Goal: Task Accomplishment & Management: Complete application form

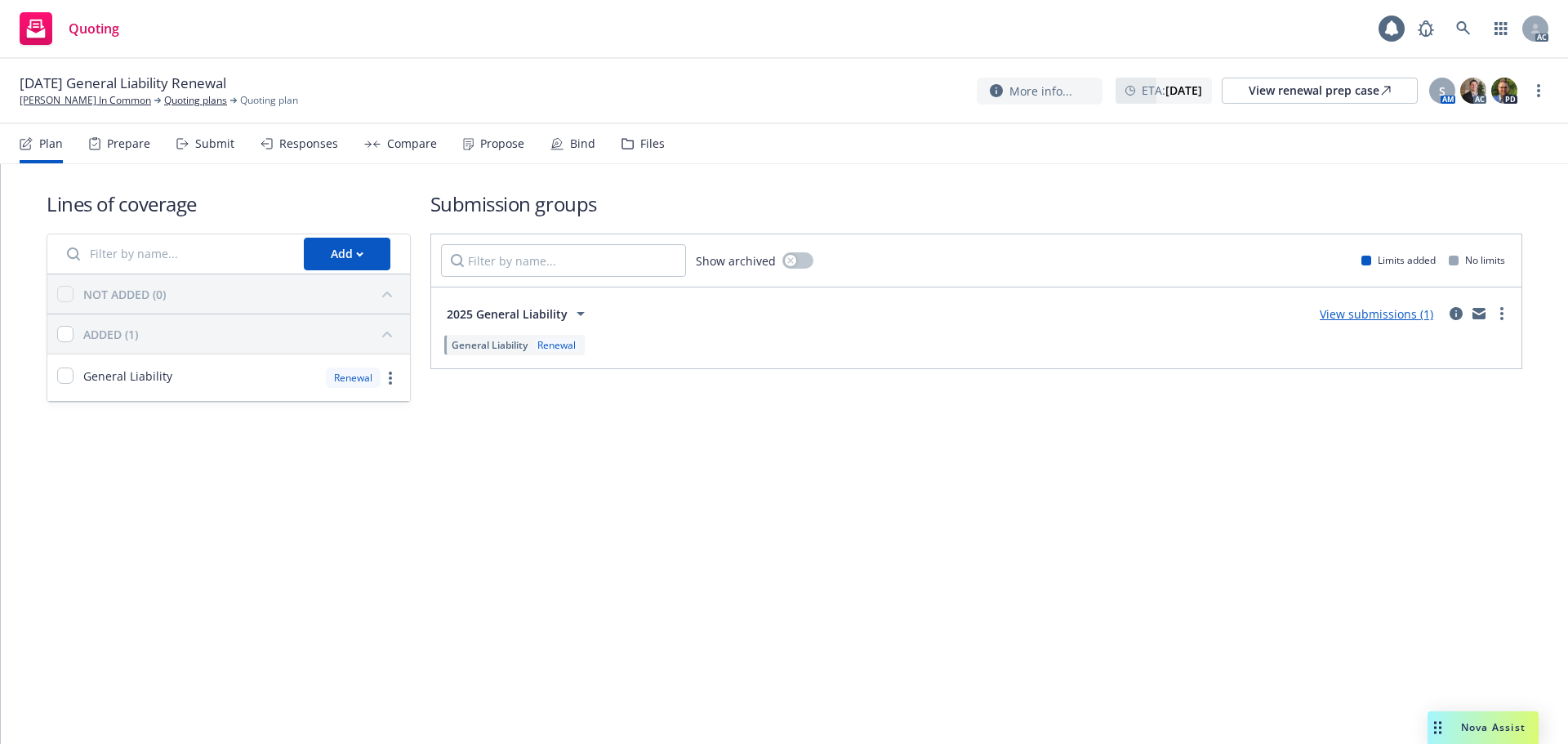
click at [208, 148] on div "Submit" at bounding box center [215, 143] width 39 height 13
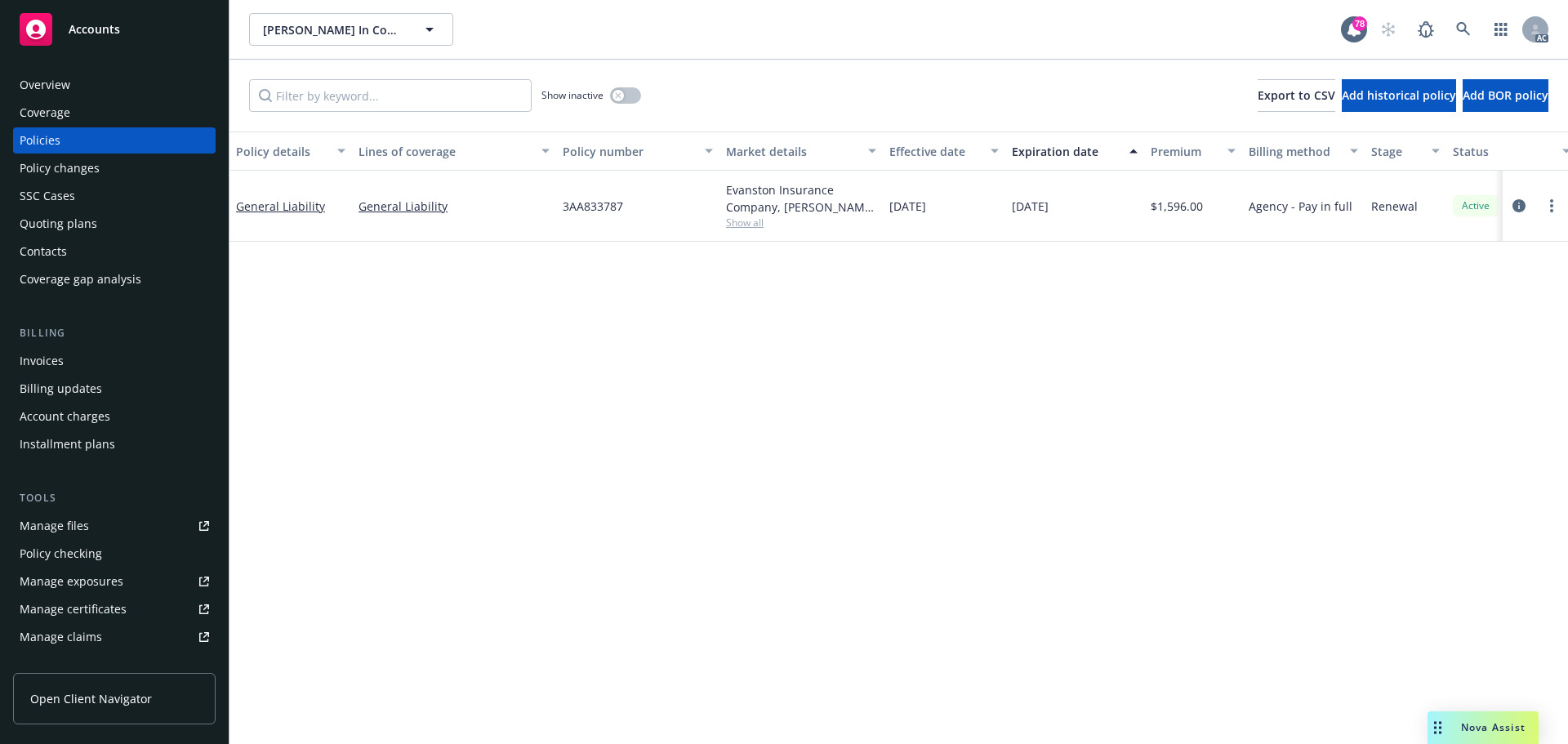
click at [52, 518] on div "Manage files" at bounding box center [54, 526] width 69 height 27
click at [80, 172] on div "Policy changes" at bounding box center [60, 168] width 80 height 27
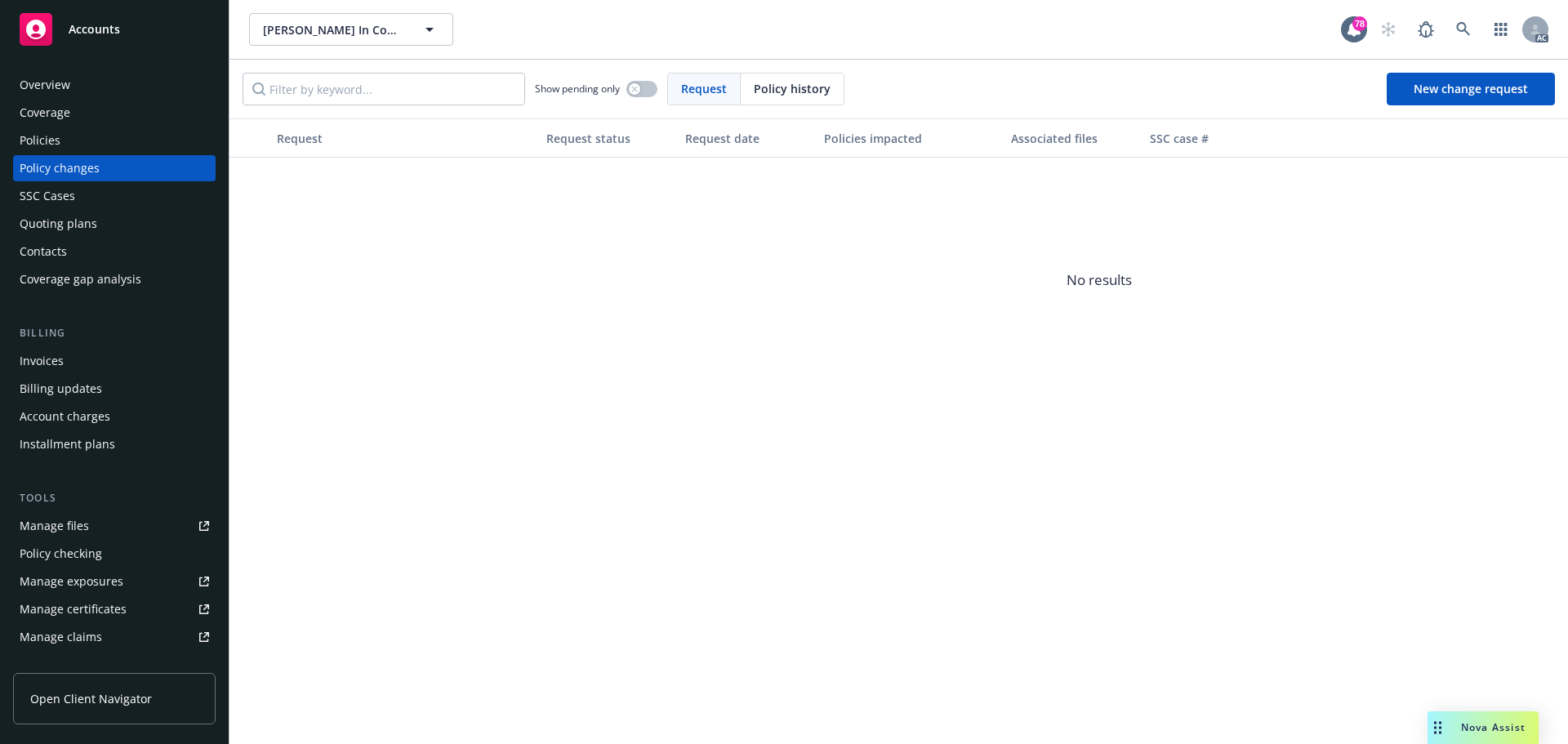
click at [50, 145] on div "Policies" at bounding box center [40, 140] width 41 height 27
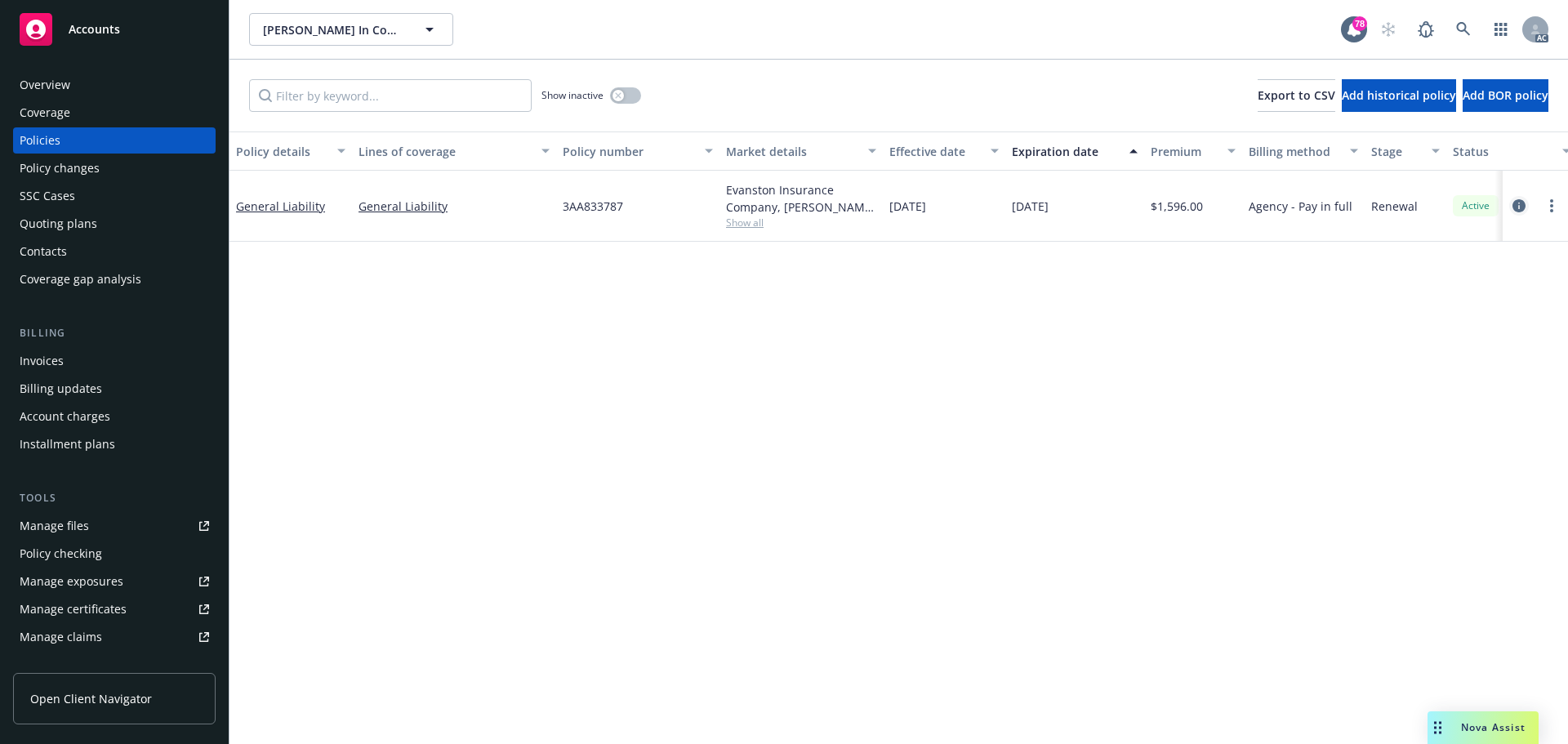
click at [1521, 209] on icon "circleInformation" at bounding box center [1518, 205] width 13 height 13
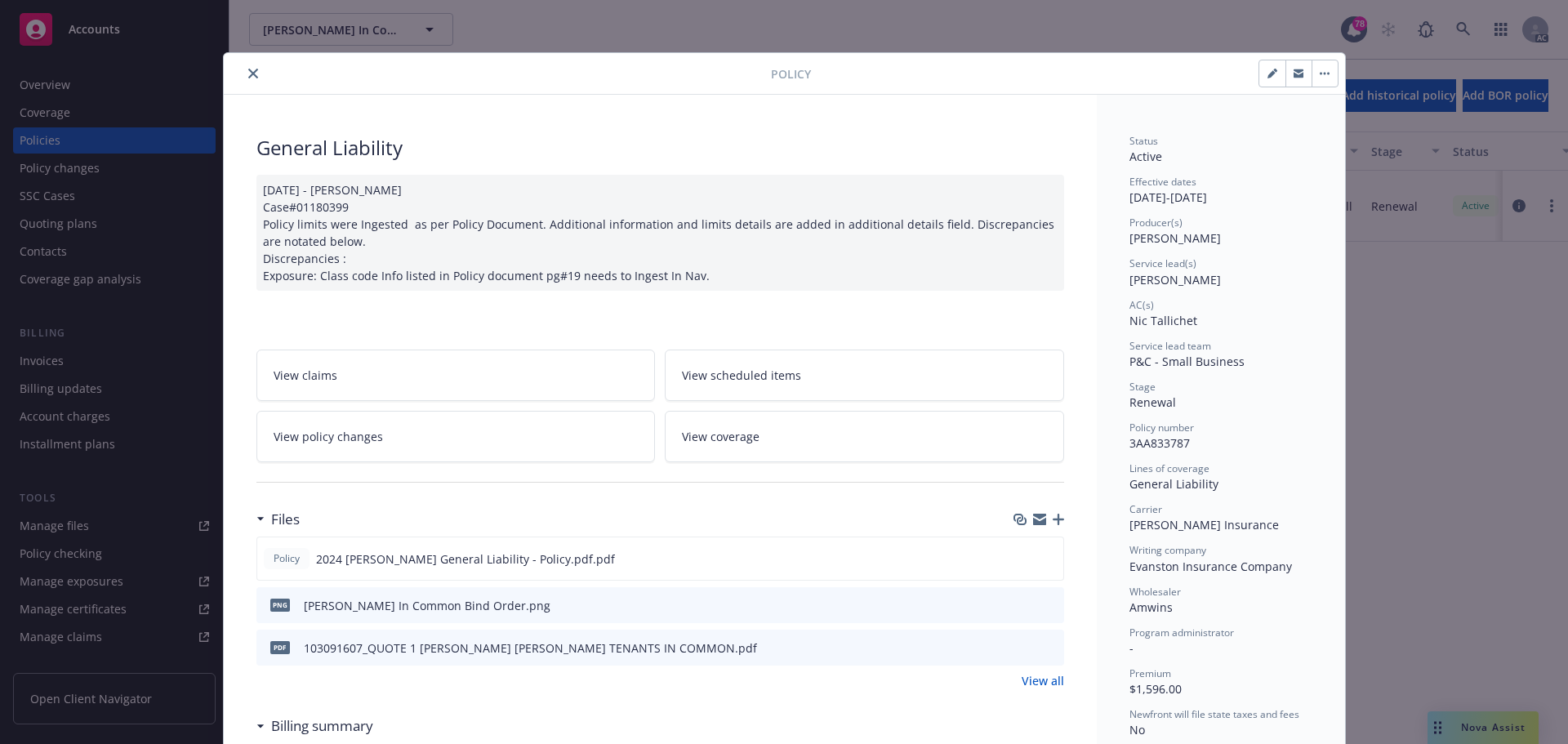
scroll to position [82, 0]
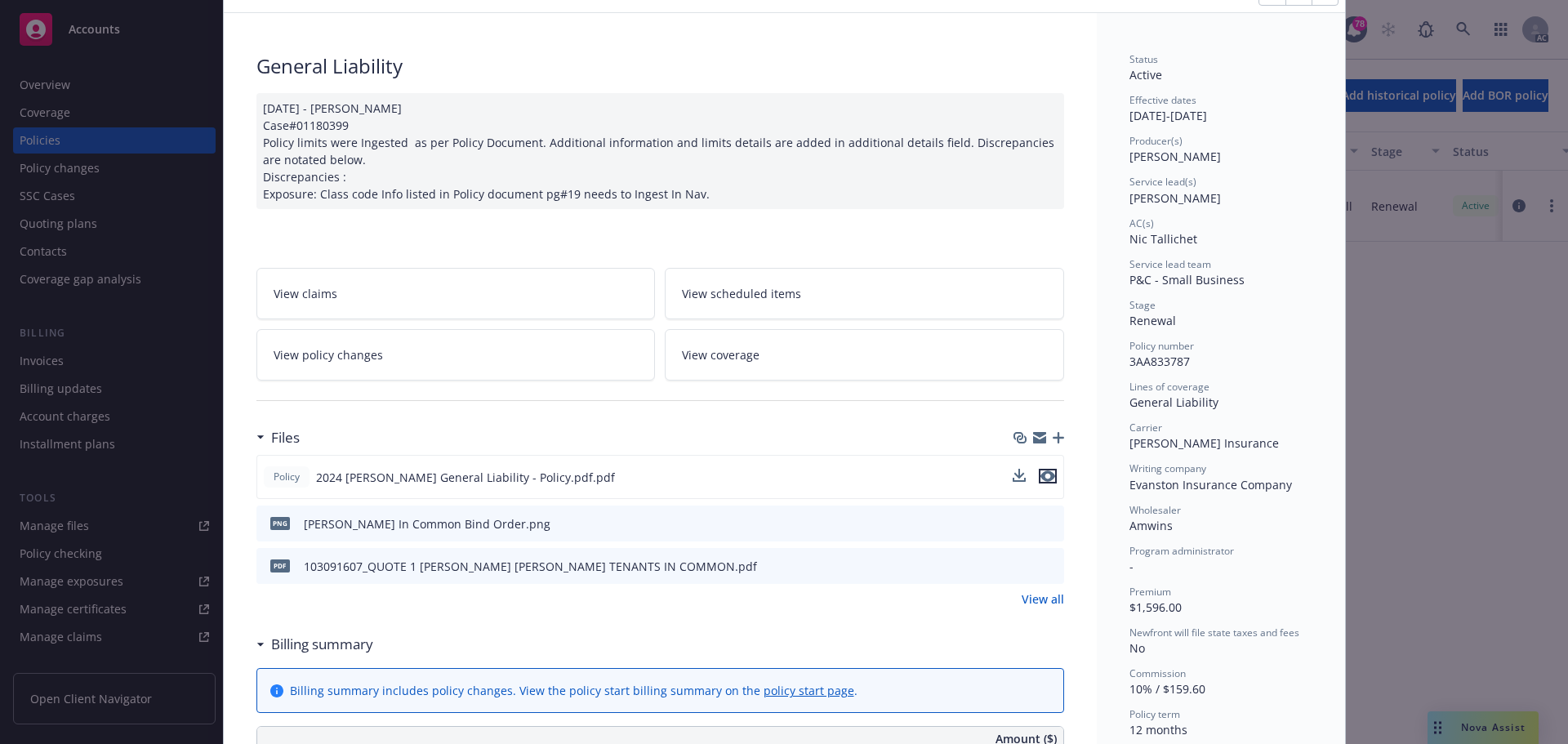
click at [1042, 478] on icon "preview file" at bounding box center [1047, 475] width 15 height 11
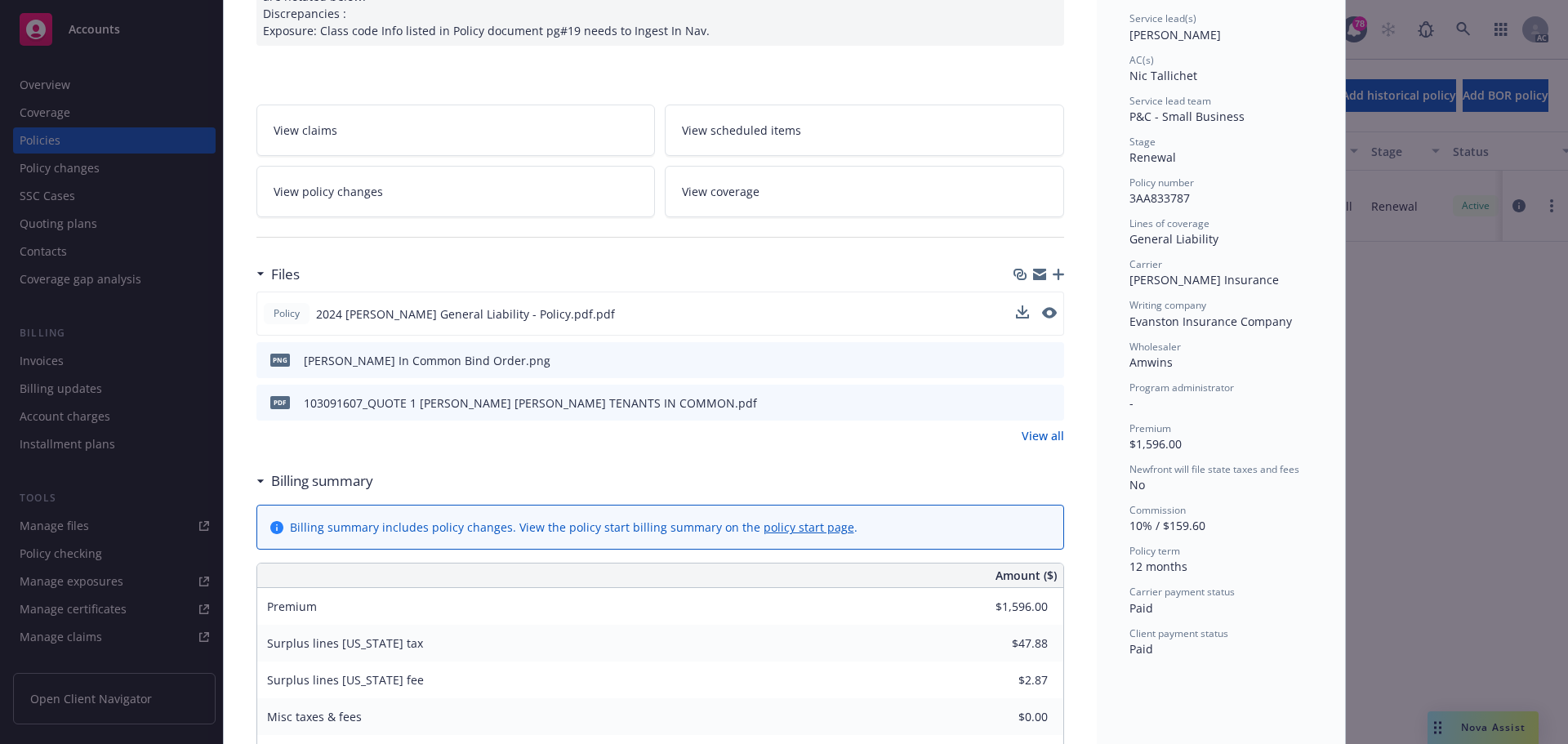
click at [1046, 402] on icon "preview file" at bounding box center [1048, 401] width 15 height 11
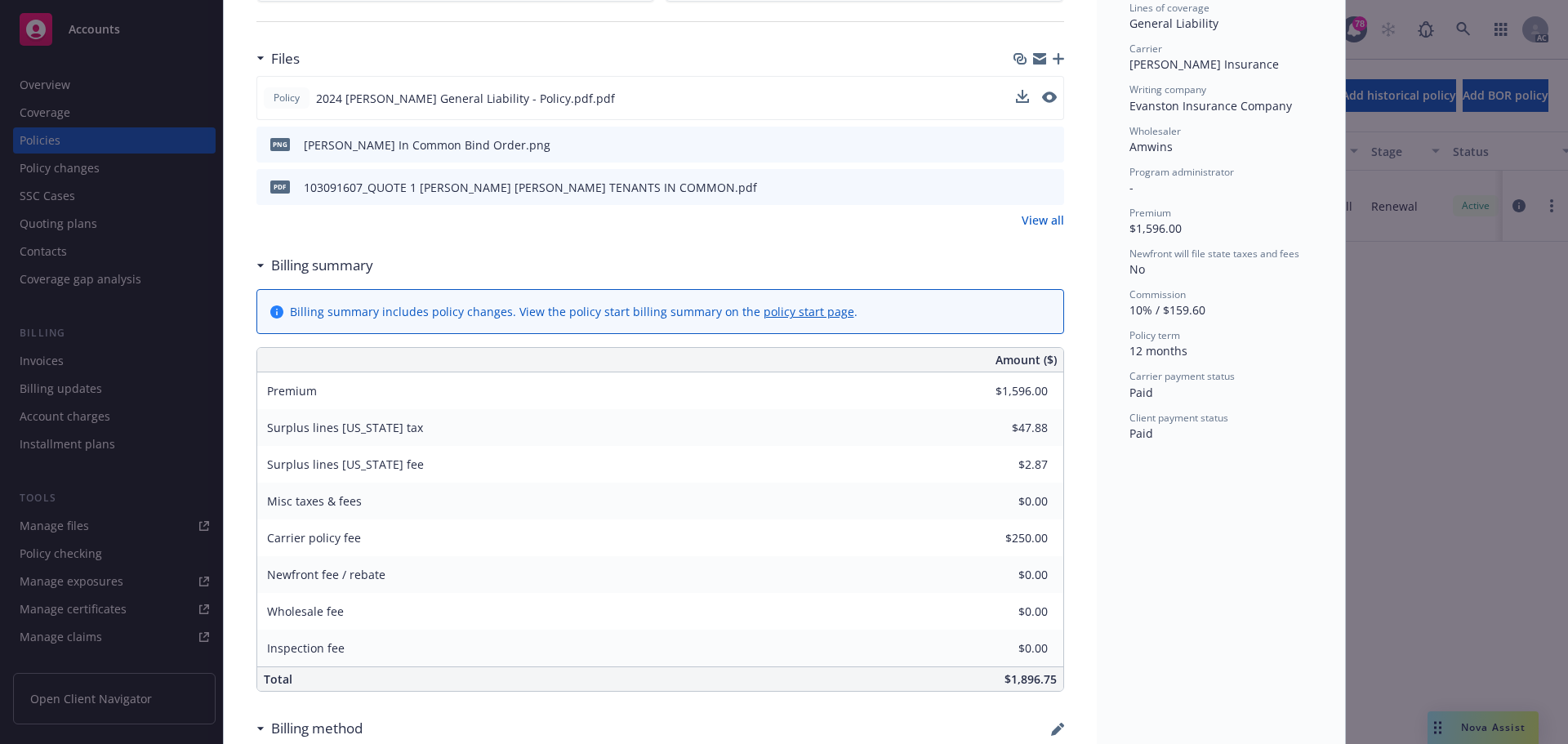
scroll to position [490, 0]
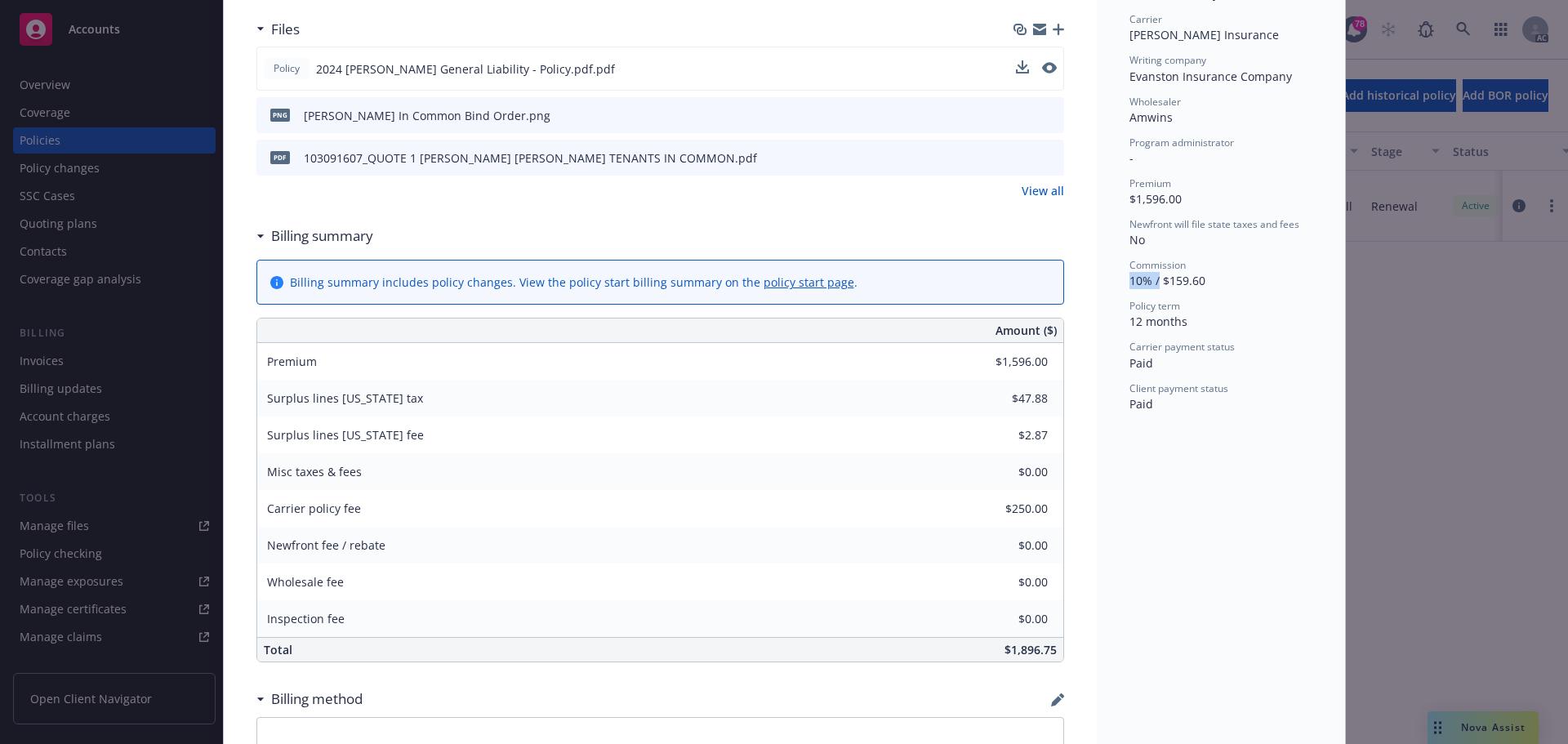
drag, startPoint x: 1121, startPoint y: 278, endPoint x: 1153, endPoint y: 292, distance: 34.9
click at [1152, 289] on div "Status Active Effective dates 11/14/2024 - 11/14/2025 Producer(s) Mike Fisher S…" at bounding box center [1221, 649] width 248 height 2089
click at [1050, 517] on div "Carrier policy fee $250.00" at bounding box center [660, 508] width 806 height 37
drag, startPoint x: 258, startPoint y: 514, endPoint x: 1064, endPoint y: 512, distance: 806.0
click at [1064, 512] on div "General Liability 11/25/2024 - Venkata Reddy Case#01180399 Policy limits were I…" at bounding box center [660, 649] width 873 height 2089
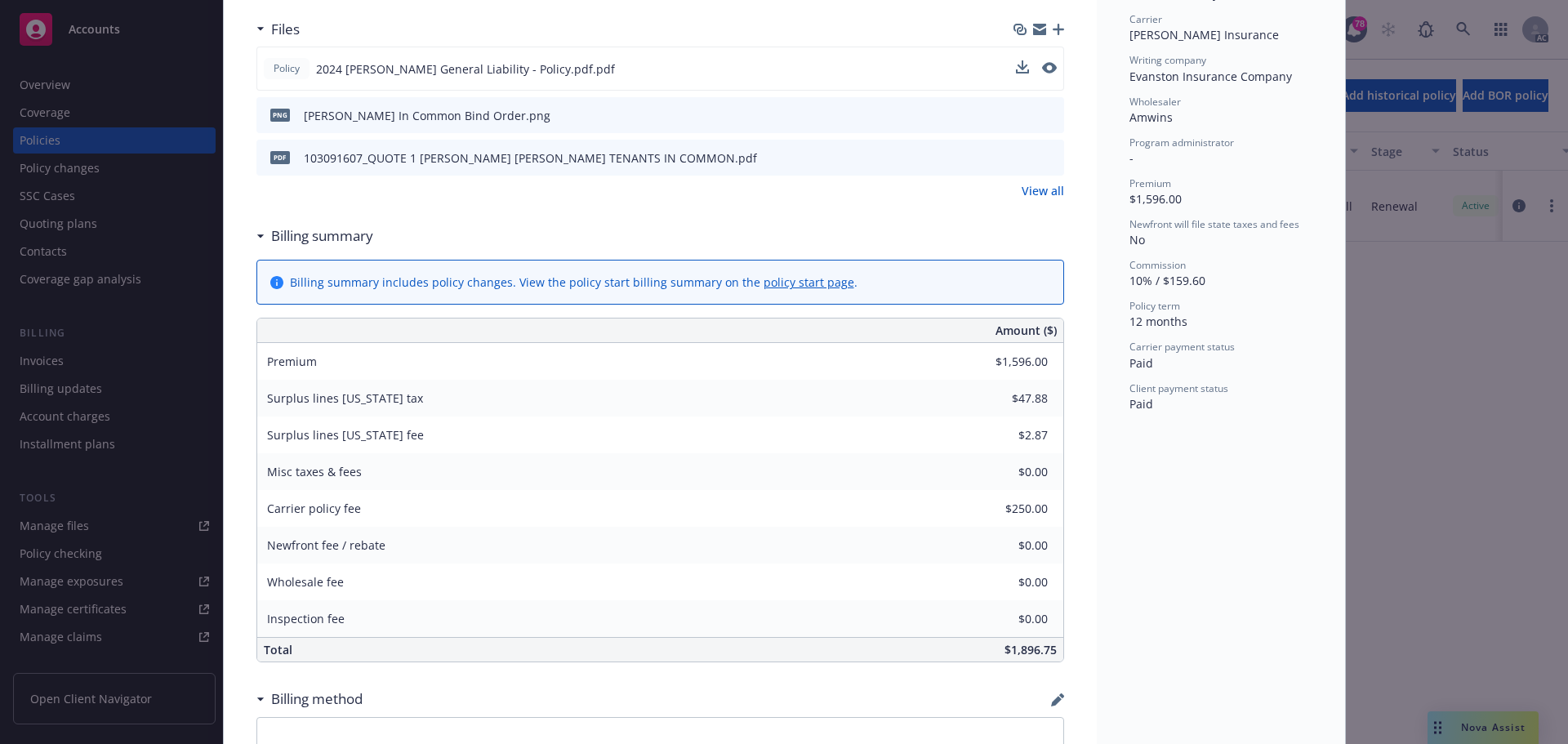
click at [1197, 554] on div "Status Active Effective dates 11/14/2024 - 11/14/2025 Producer(s) Mike Fisher S…" at bounding box center [1221, 649] width 248 height 2089
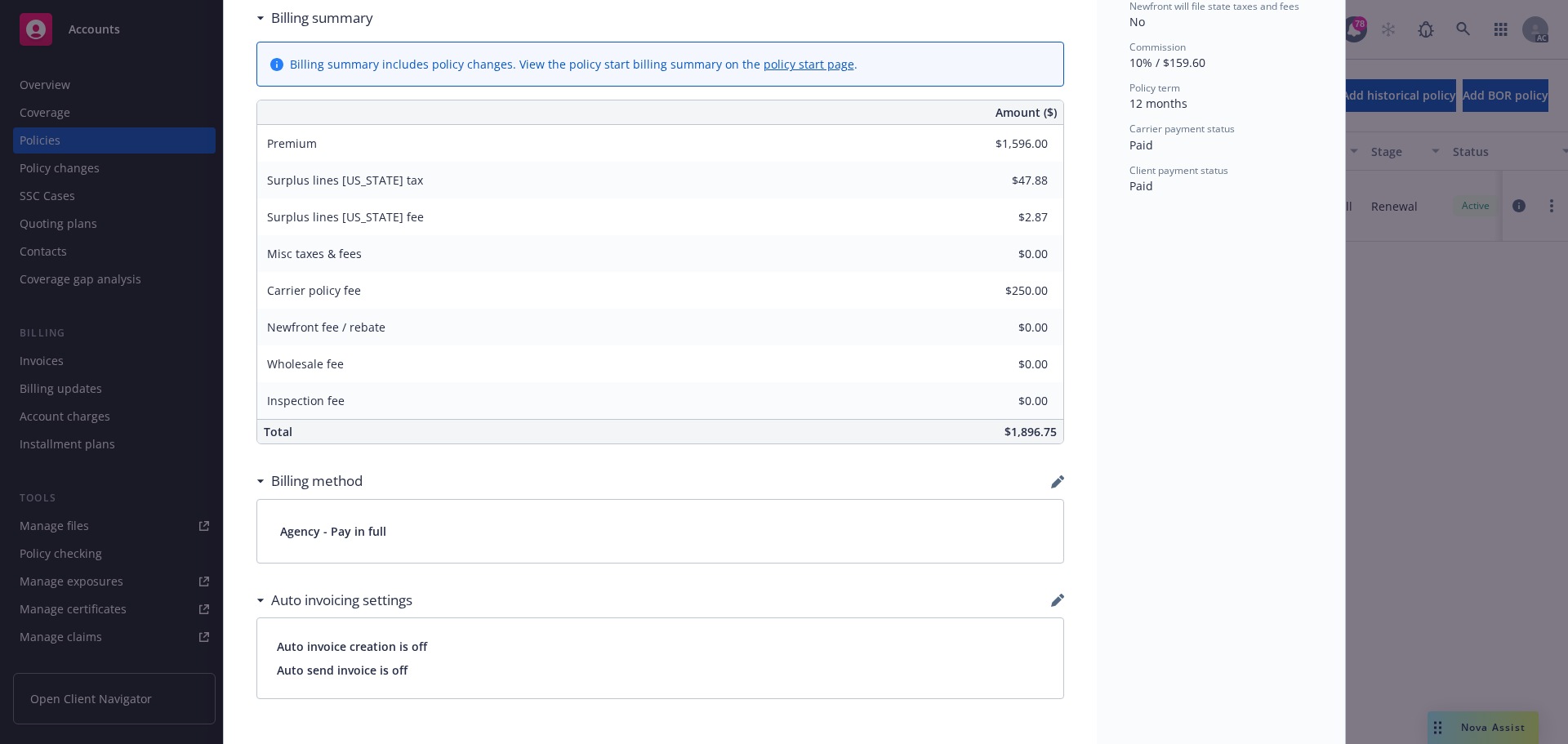
scroll to position [735, 0]
